Goal: Check status: Check status

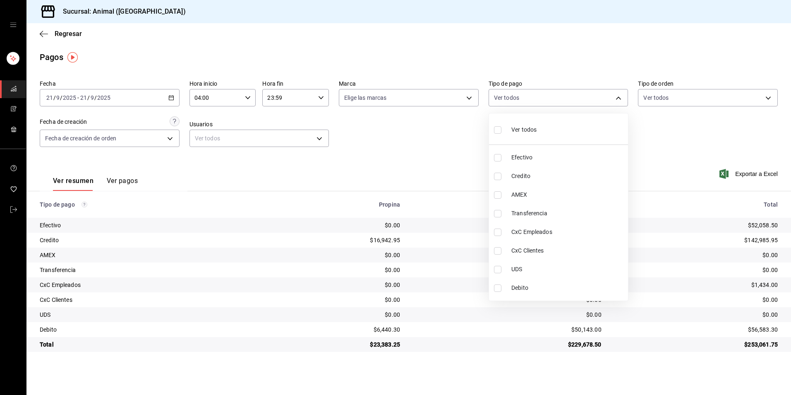
click at [515, 177] on span "Credito" at bounding box center [567, 176] width 113 height 9
type input "235ce608-f464-428a-9a71-314f665367d1"
checkbox input "true"
click at [545, 290] on span "Debito" at bounding box center [567, 287] width 113 height 9
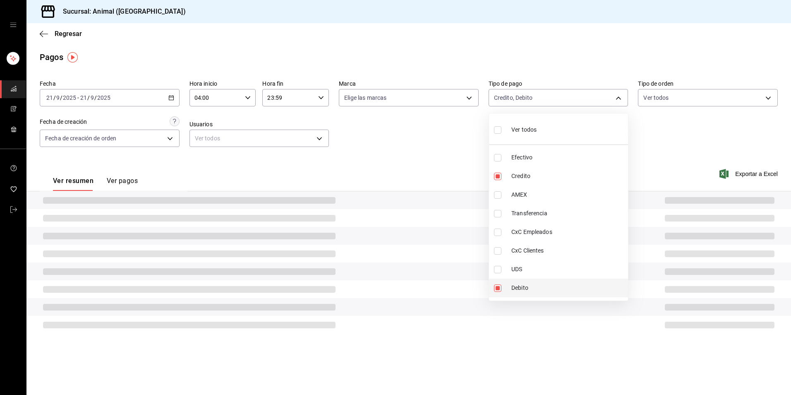
type input "235ce608-f464-428a-9a71-314f665367d1,c7b29183-a811-4137-9cfa-21a61cd2bc4a"
checkbox input "true"
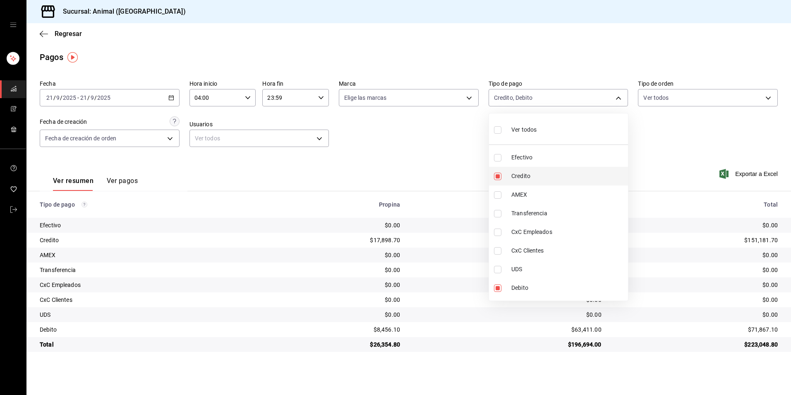
click at [554, 182] on li "Credito" at bounding box center [558, 176] width 139 height 19
type input "c7b29183-a811-4137-9cfa-21a61cd2bc4a"
checkbox input "false"
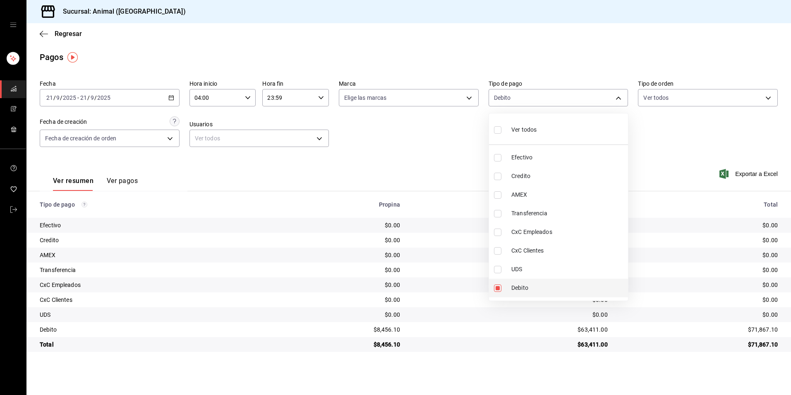
click at [546, 287] on span "Debito" at bounding box center [567, 287] width 113 height 9
checkbox input "false"
